Goal: Book appointment/travel/reservation

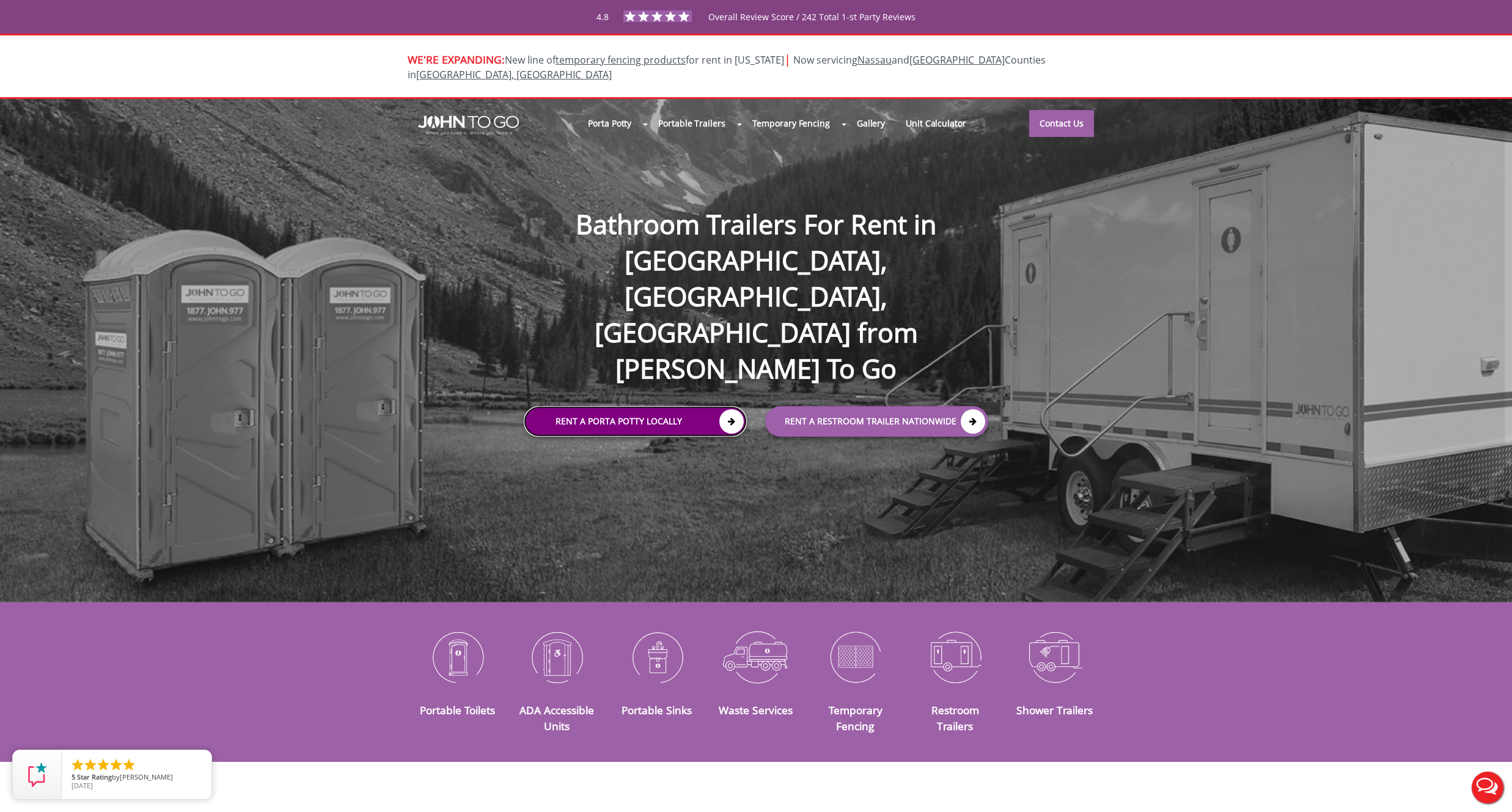
click at [604, 406] on link "Rent a Porta Potty Locally" at bounding box center [635, 421] width 223 height 30
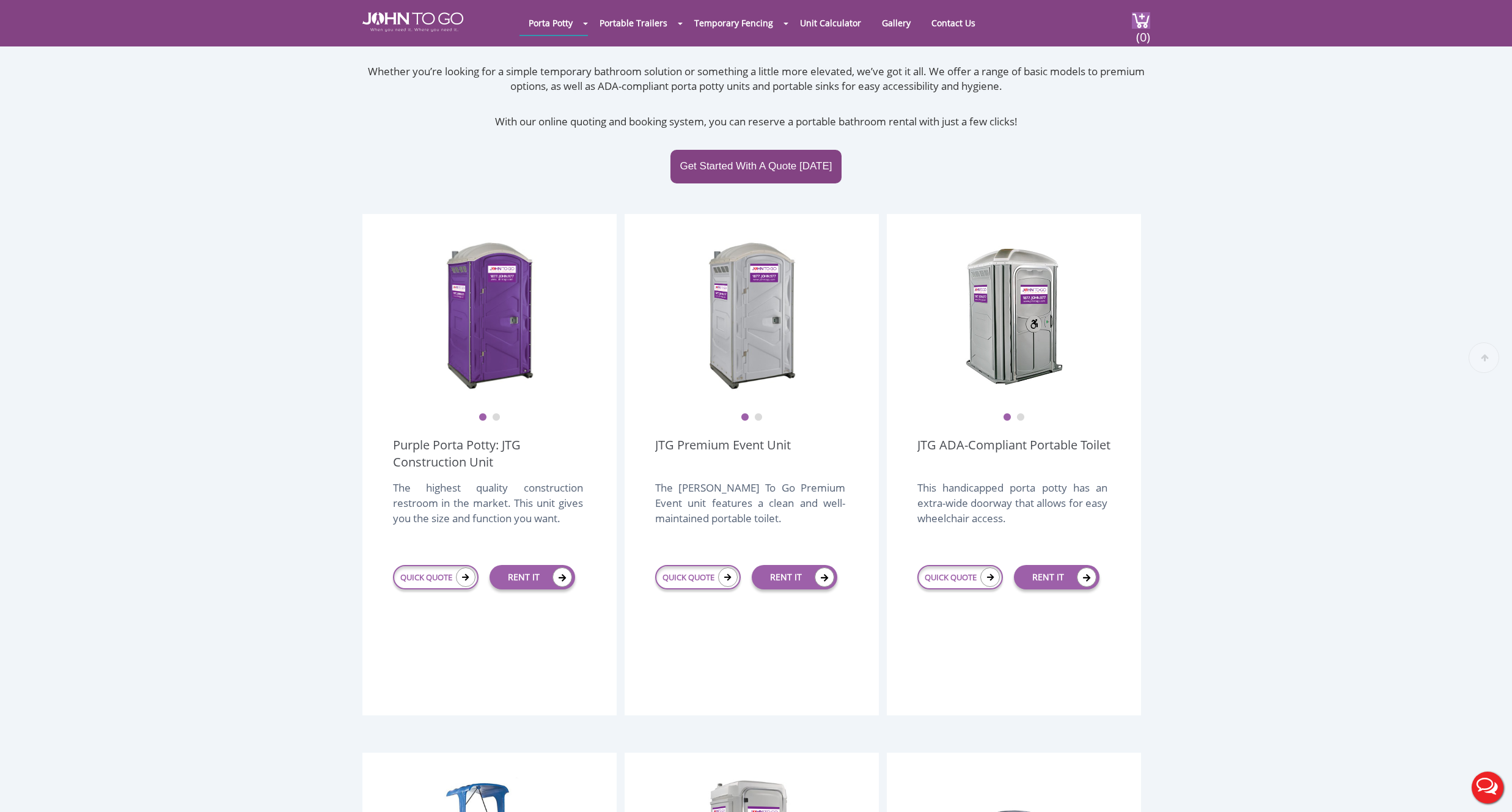
scroll to position [402, 0]
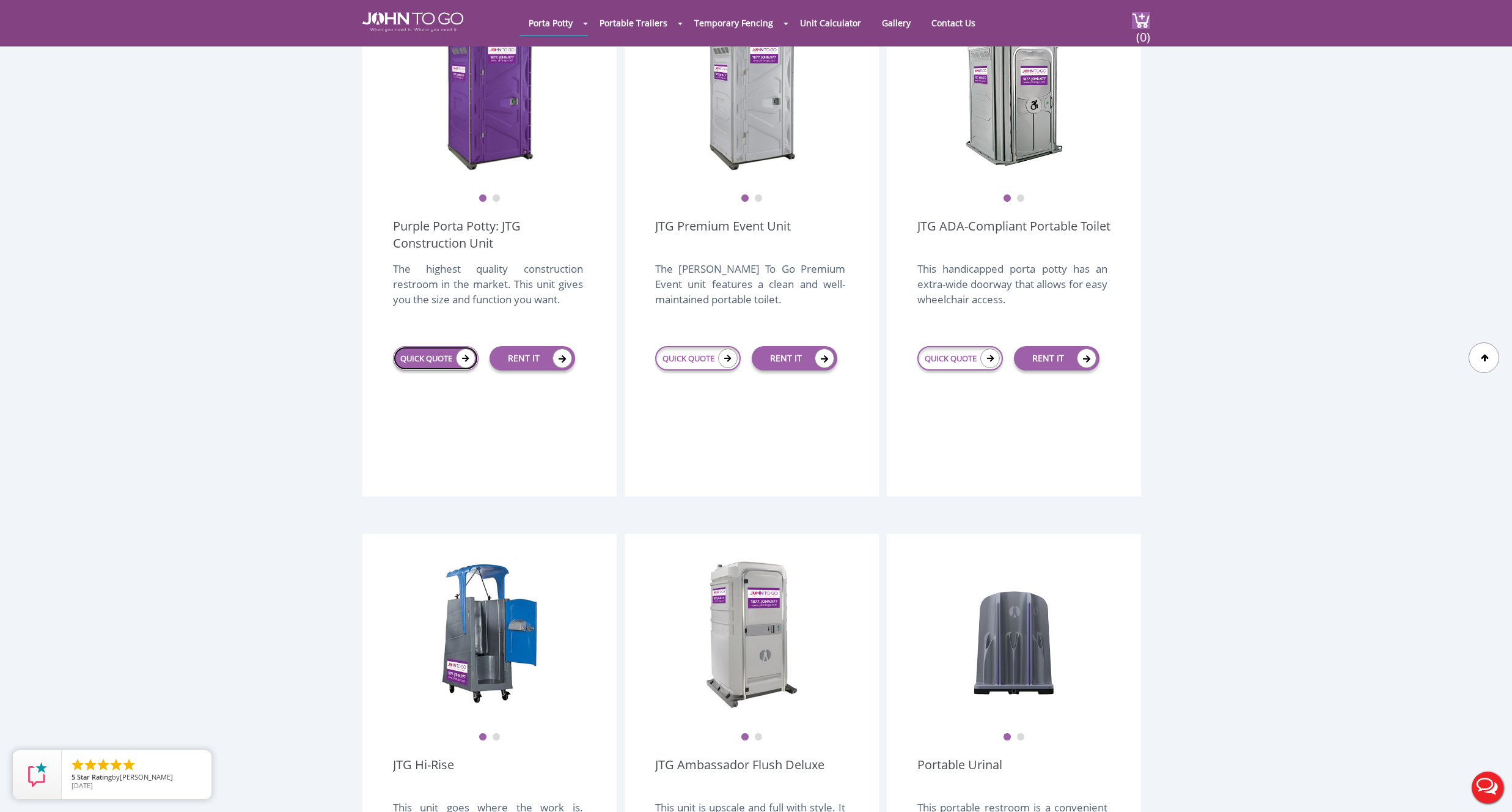
click at [452, 346] on link "QUICK QUOTE" at bounding box center [436, 358] width 86 height 25
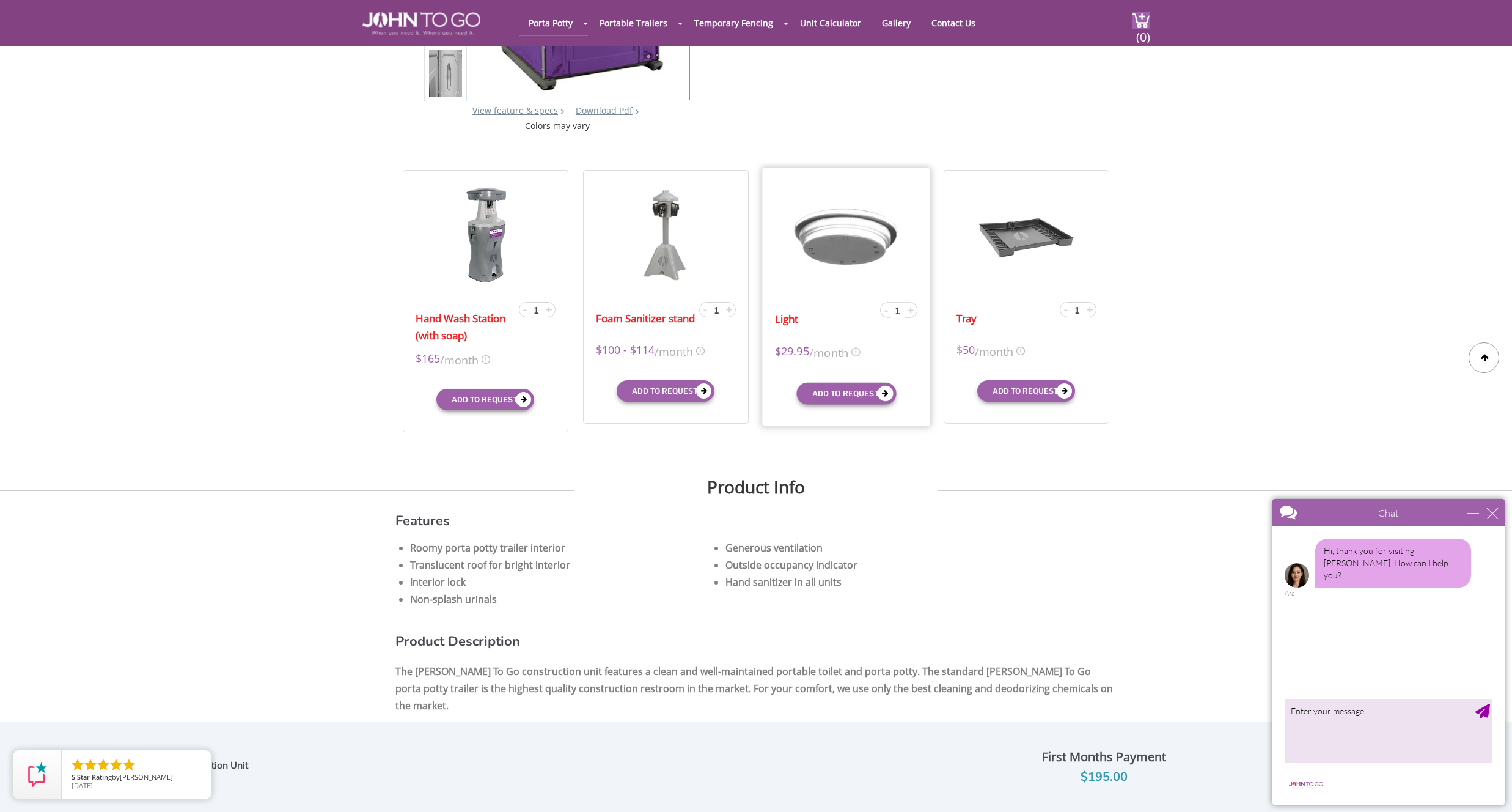
scroll to position [251, 0]
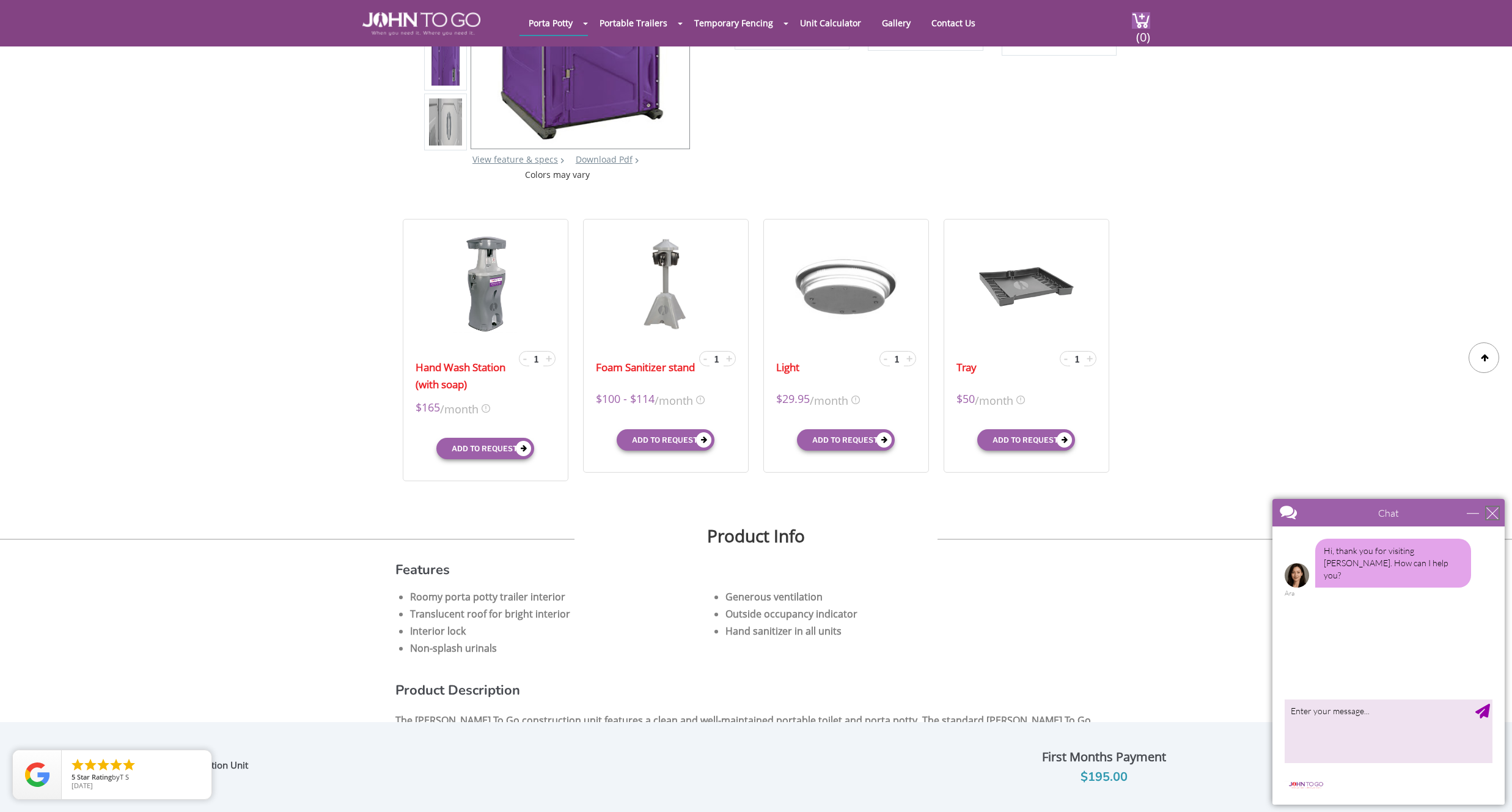
click at [1494, 514] on div "close" at bounding box center [1492, 513] width 12 height 12
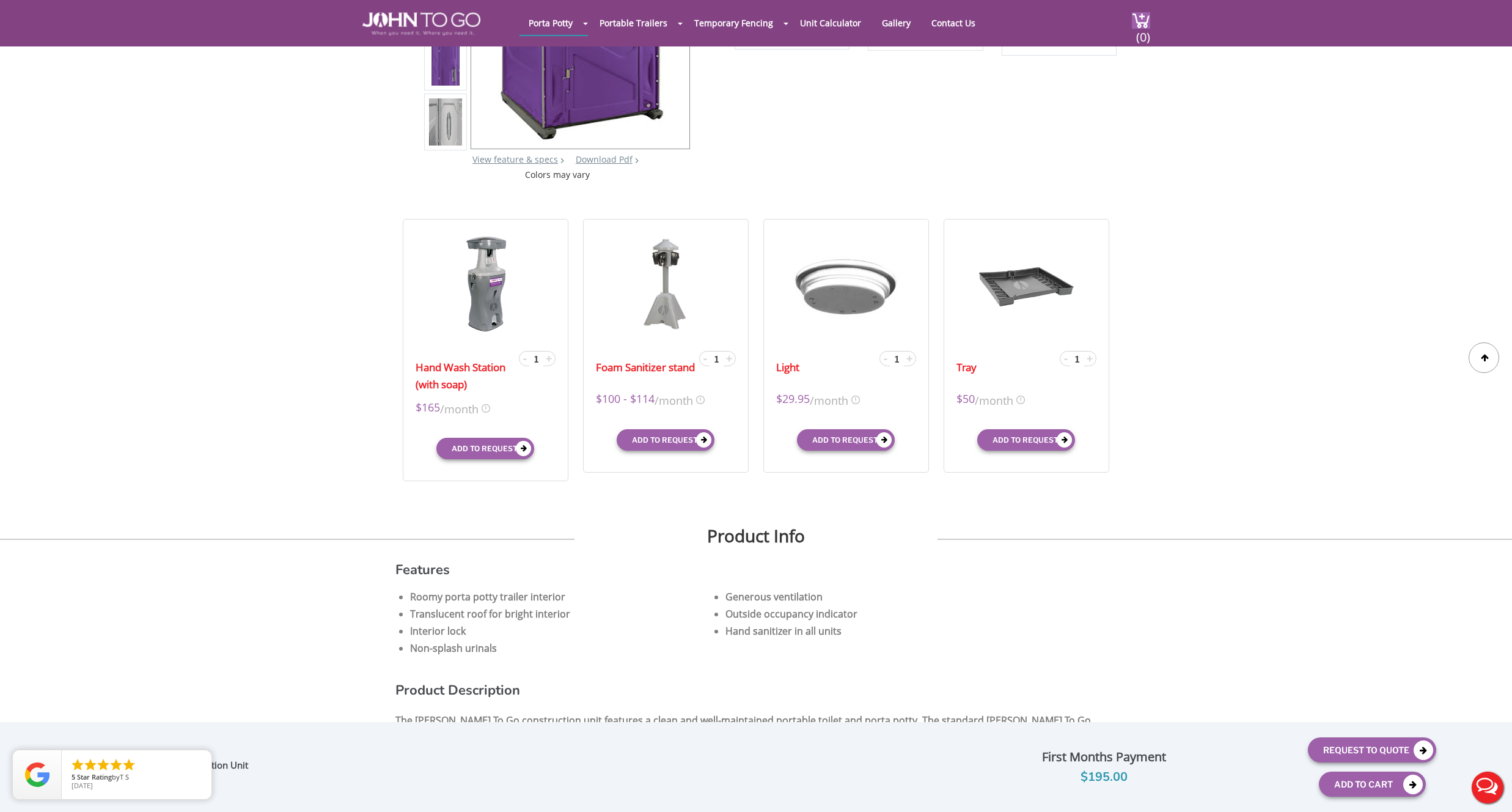
scroll to position [0, 0]
